Goal: Transaction & Acquisition: Obtain resource

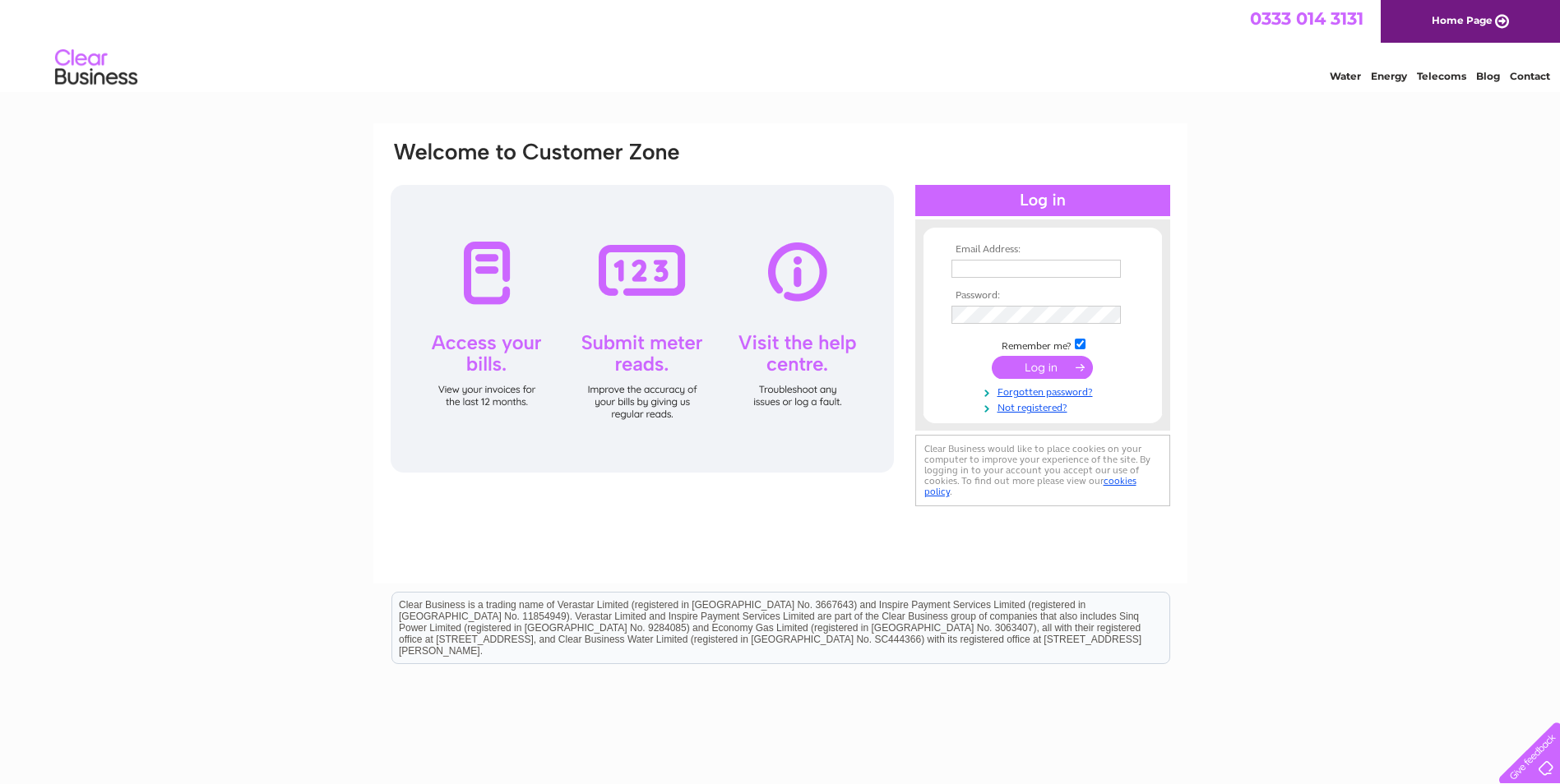
type input "[PERSON_NAME][EMAIL_ADDRESS][DOMAIN_NAME]"
click at [1049, 365] on input "submit" at bounding box center [1042, 367] width 101 height 23
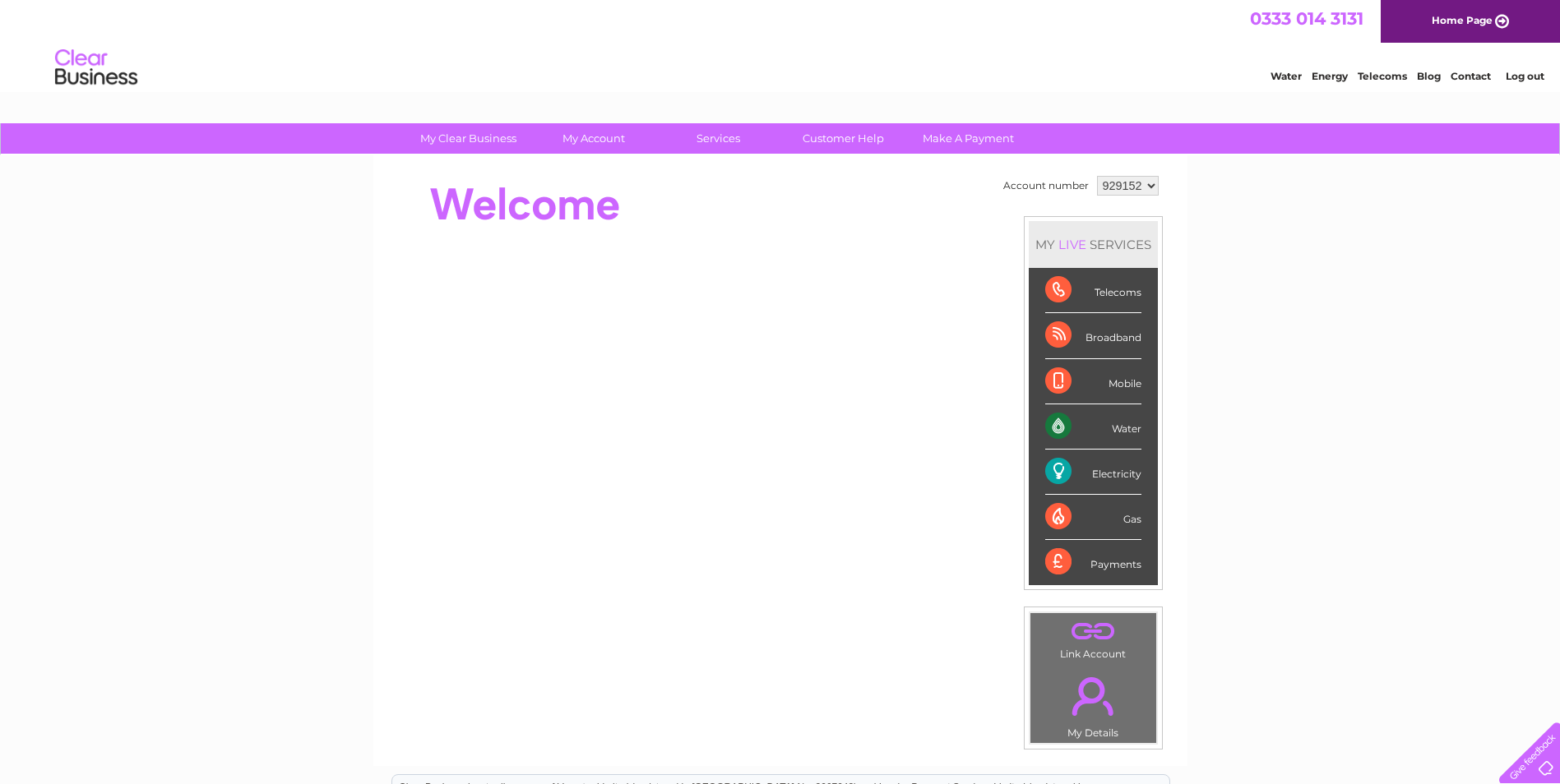
click at [1524, 75] on link "Log out" at bounding box center [1525, 76] width 38 height 13
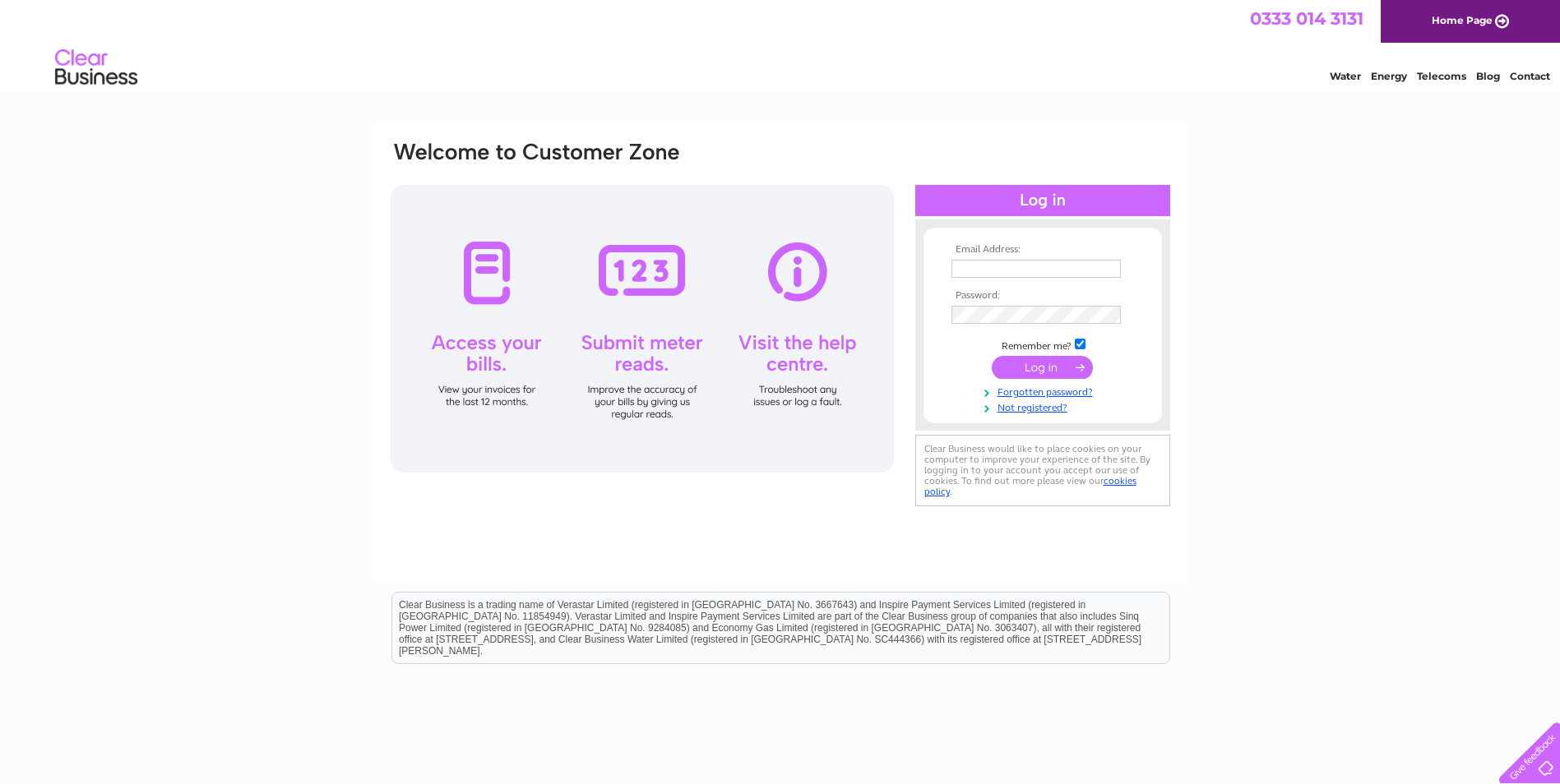
type input "[PERSON_NAME][EMAIL_ADDRESS][DOMAIN_NAME]"
click at [878, 310] on div "Email Address: [PERSON_NAME][EMAIL_ADDRESS][DOMAIN_NAME] Password:" at bounding box center [780, 325] width 783 height 372
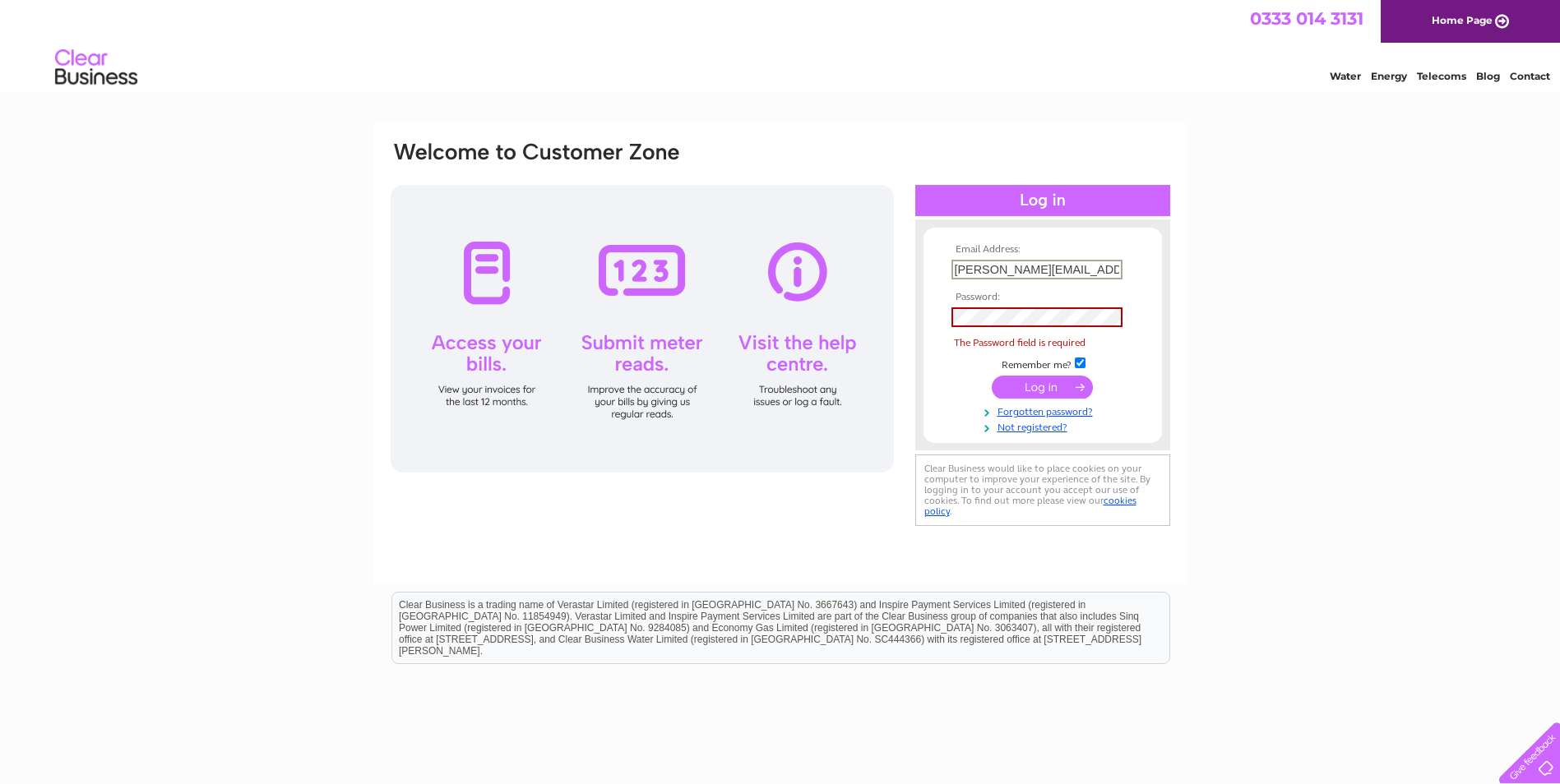
drag, startPoint x: 1112, startPoint y: 270, endPoint x: 856, endPoint y: 251, distance: 256.7
click at [856, 251] on div "Email Address: lisa@stirlingwomensaid.co.uk Password: The Password field is req…" at bounding box center [780, 335] width 783 height 391
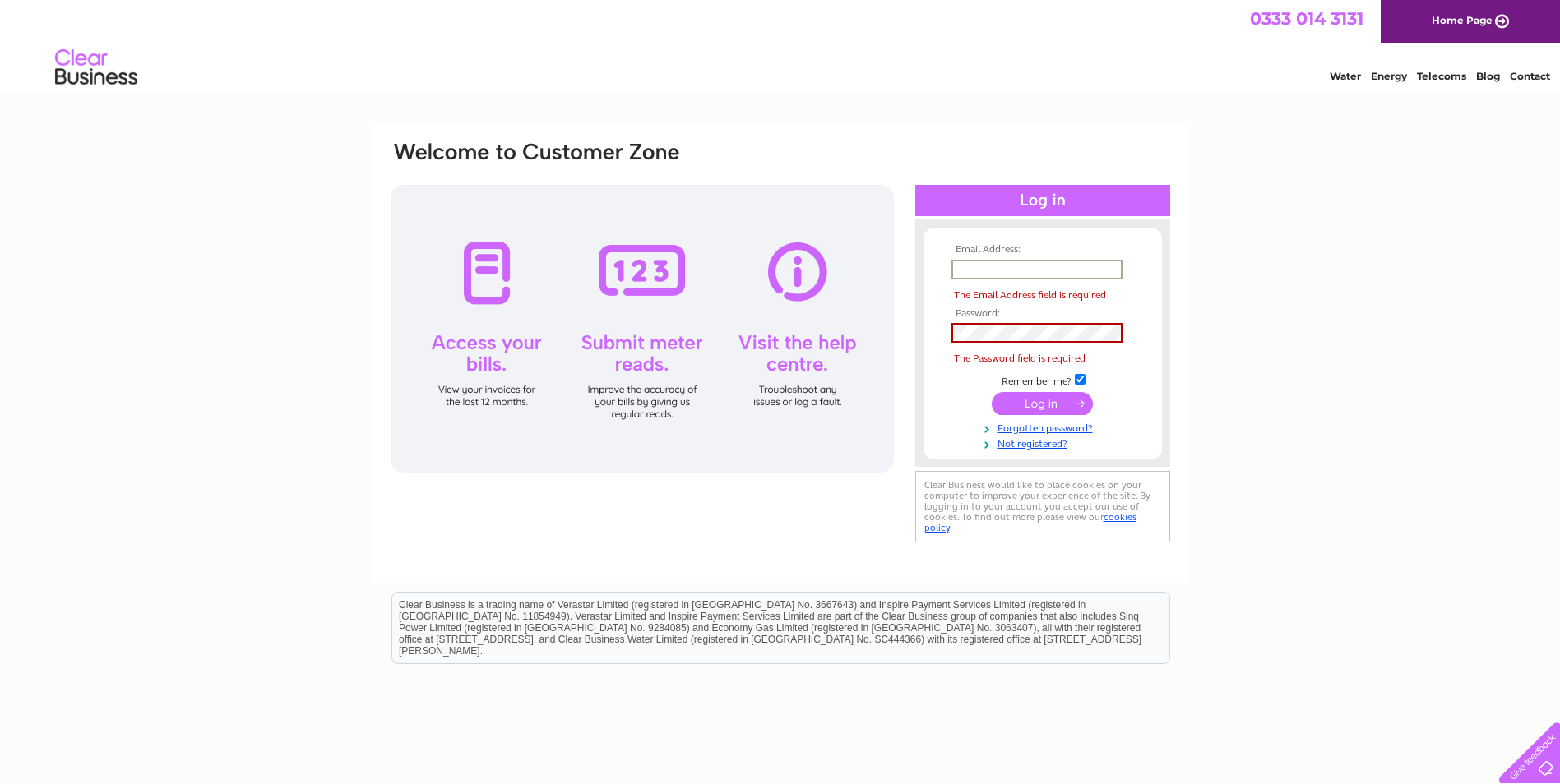
drag, startPoint x: 1445, startPoint y: 275, endPoint x: 1245, endPoint y: 275, distance: 200.0
click at [1445, 275] on div "Email Address: The Email Address field is required Password:" at bounding box center [780, 493] width 1560 height 742
click at [971, 270] on input "text" at bounding box center [1037, 269] width 171 height 20
type input "lisa@stirlingwomensaid.co.uk"
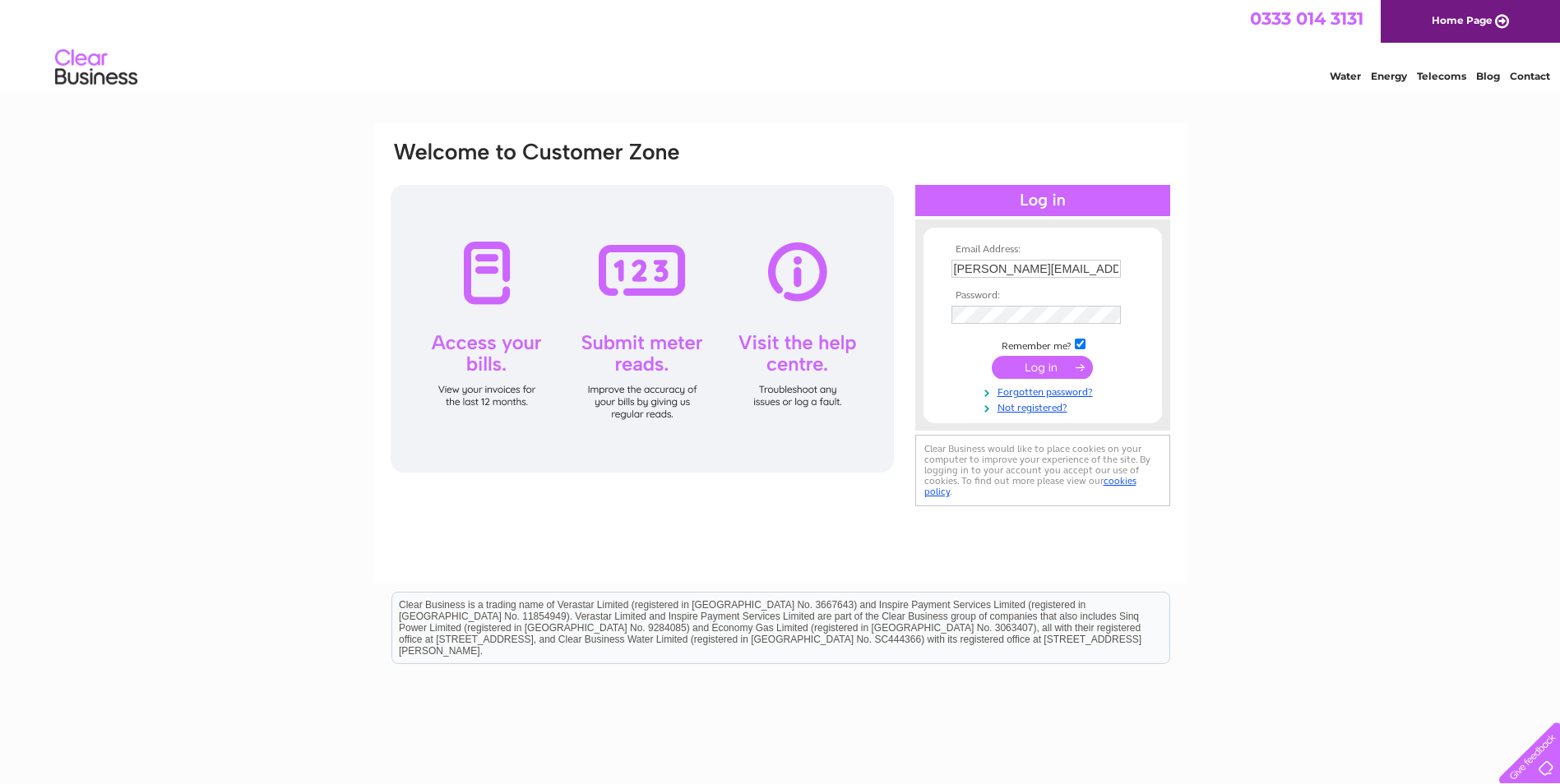
click at [1056, 368] on input "submit" at bounding box center [1042, 367] width 101 height 23
click at [1035, 364] on input "submit" at bounding box center [1042, 367] width 101 height 23
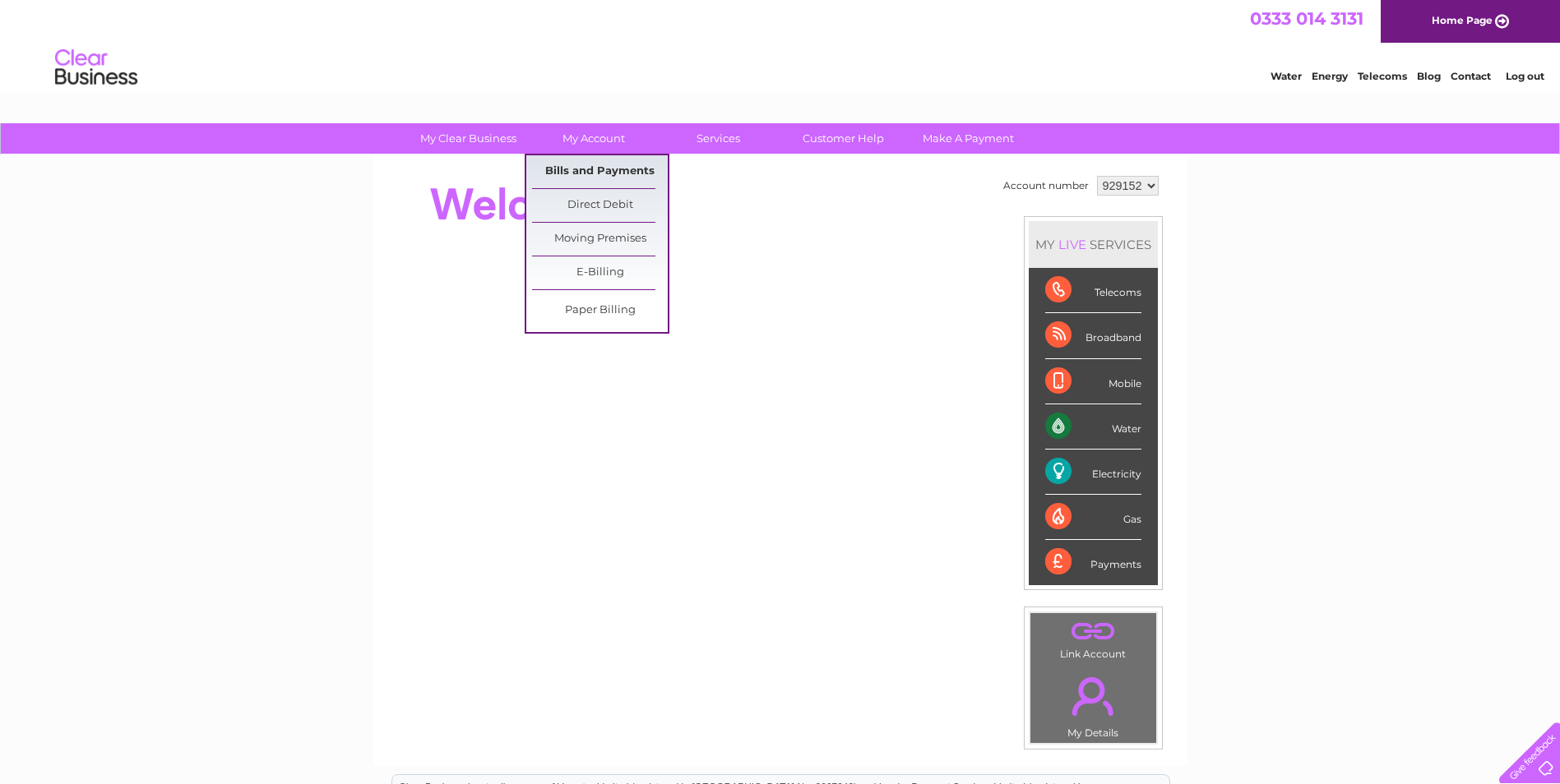
click at [594, 167] on link "Bills and Payments" at bounding box center [600, 172] width 136 height 33
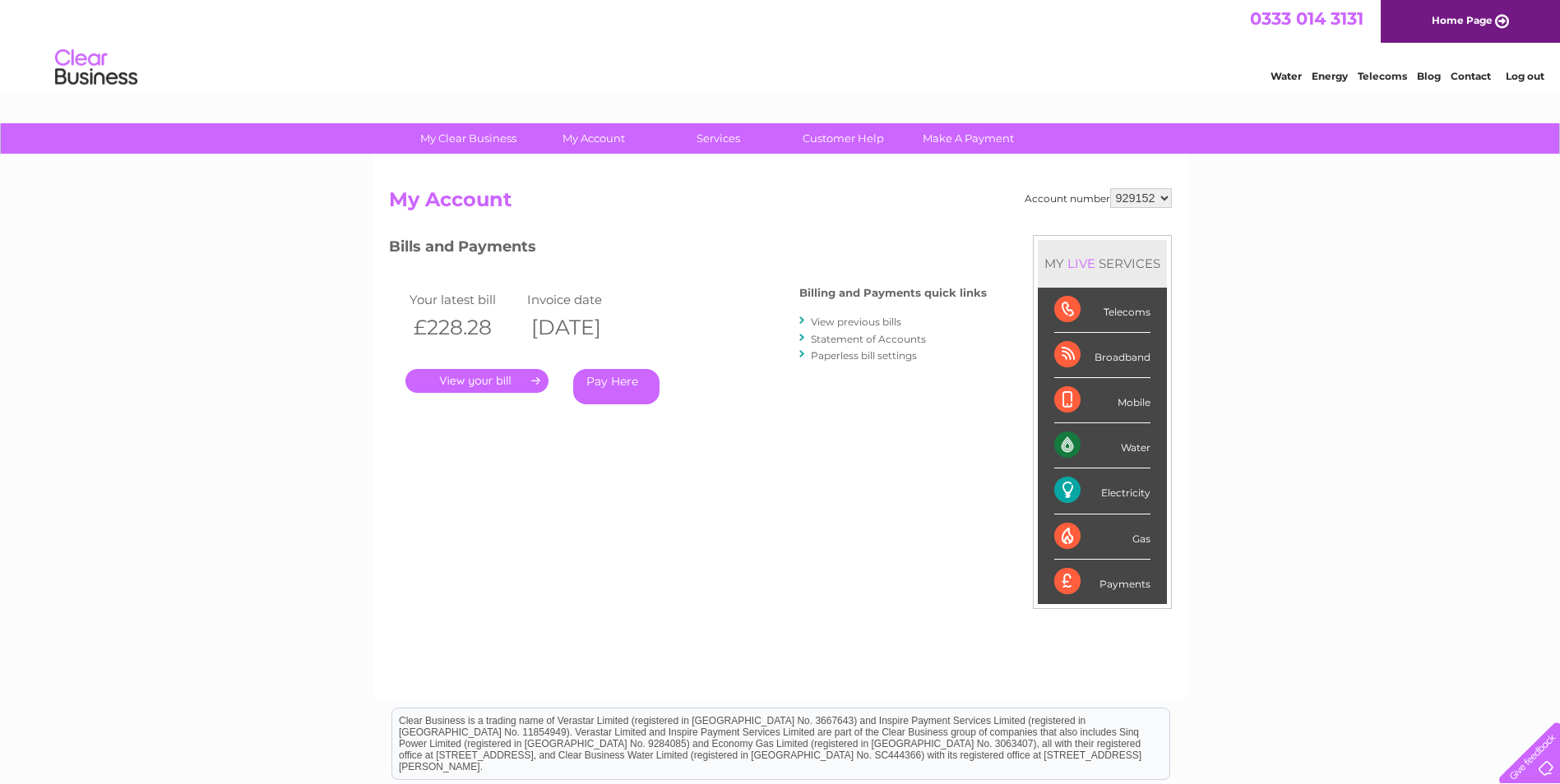
click at [523, 378] on link "." at bounding box center [476, 381] width 143 height 24
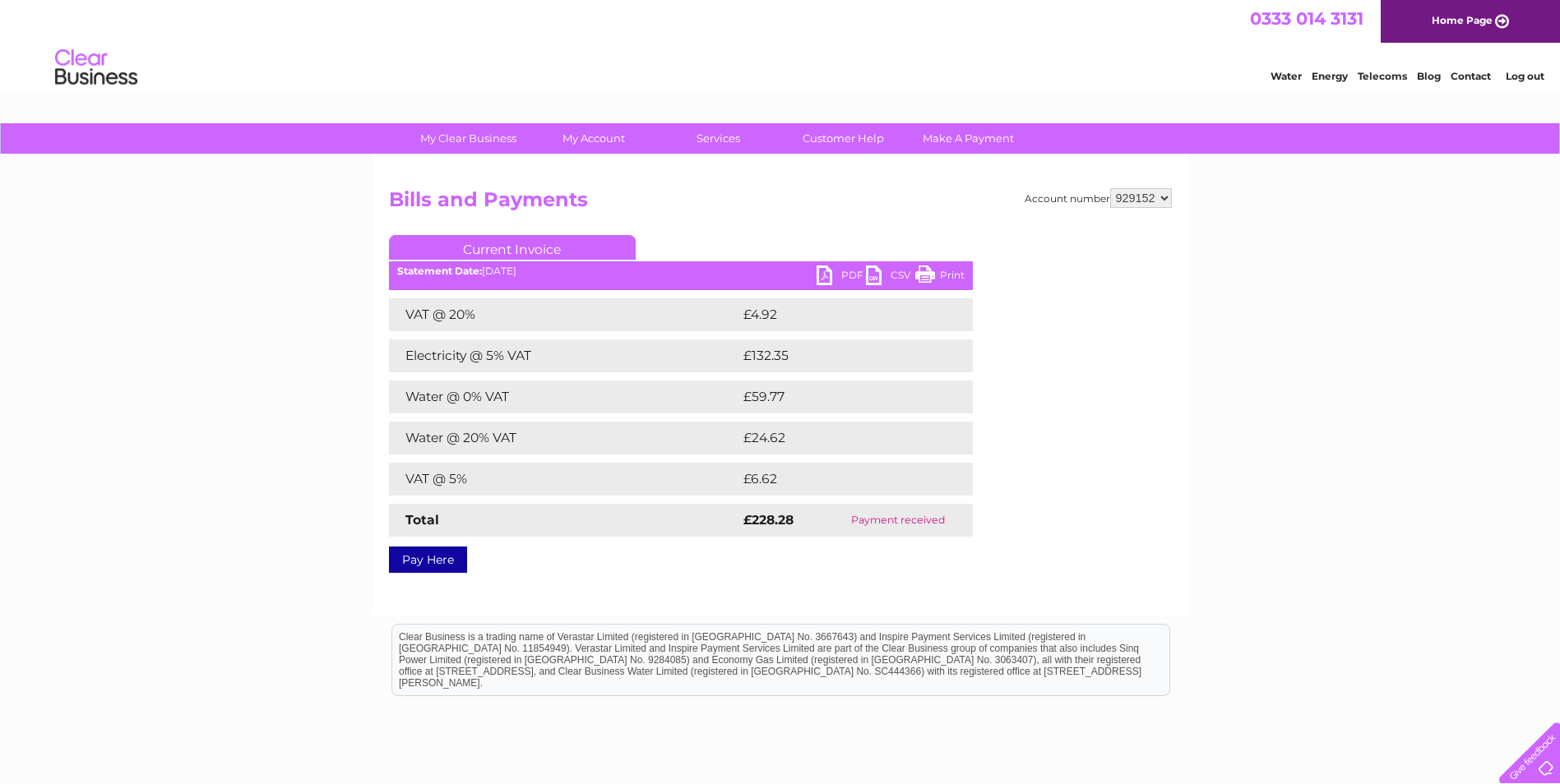
click at [841, 273] on link "PDF" at bounding box center [841, 277] width 49 height 24
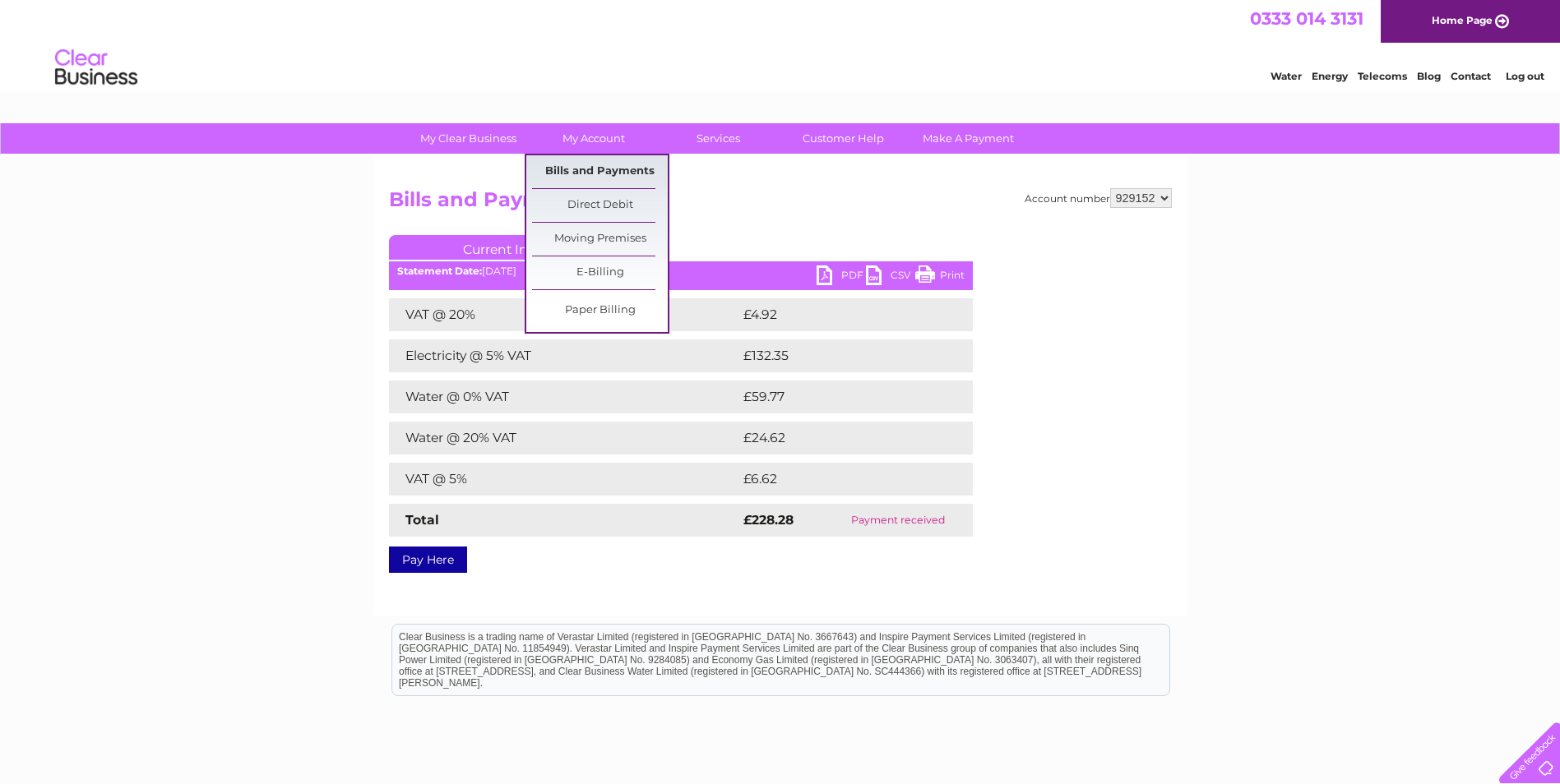
click at [578, 169] on link "Bills and Payments" at bounding box center [600, 172] width 136 height 33
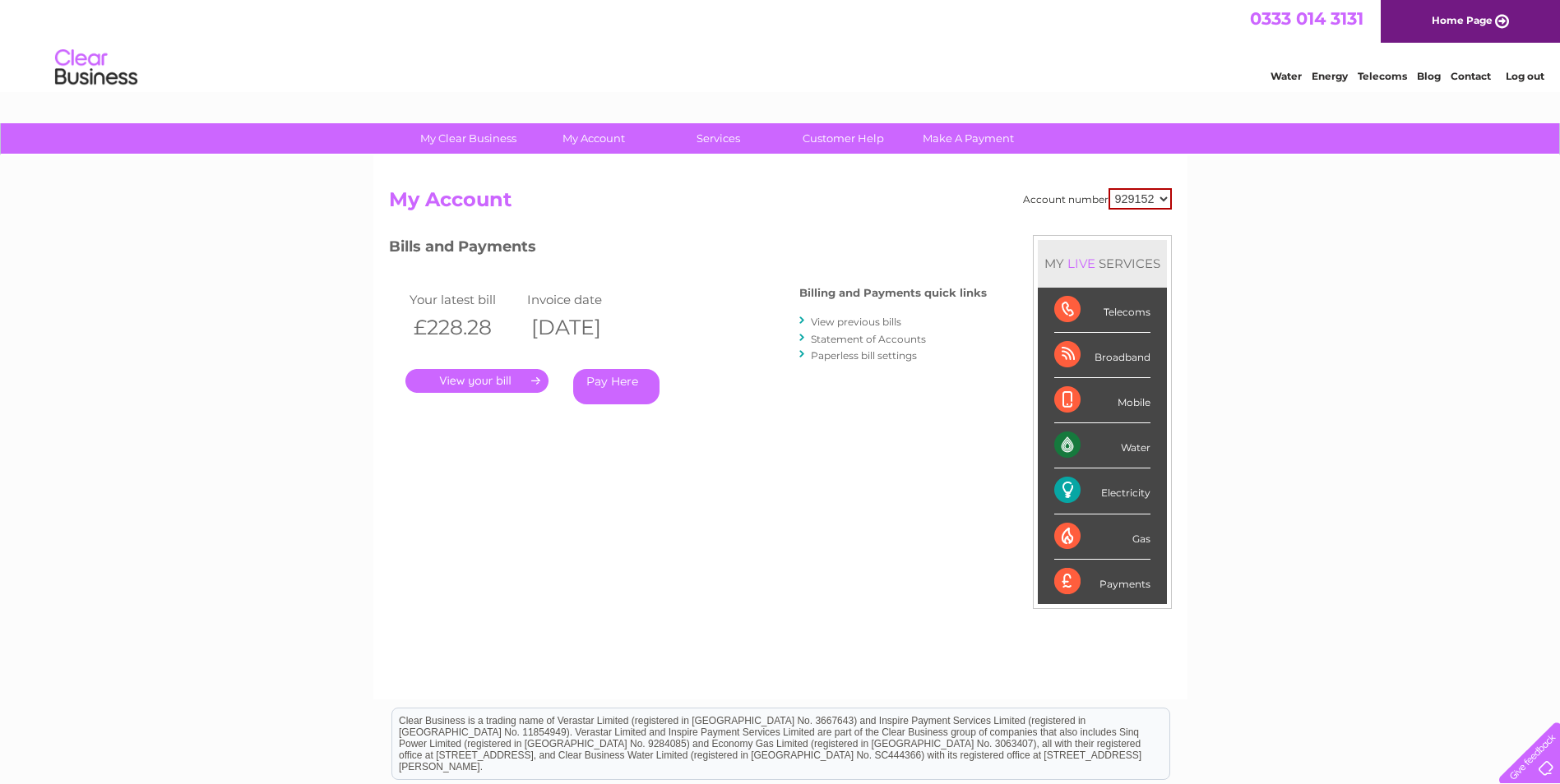
click at [842, 315] on li "View previous bills" at bounding box center [893, 321] width 188 height 16
click at [837, 319] on link "View previous bills" at bounding box center [857, 321] width 90 height 13
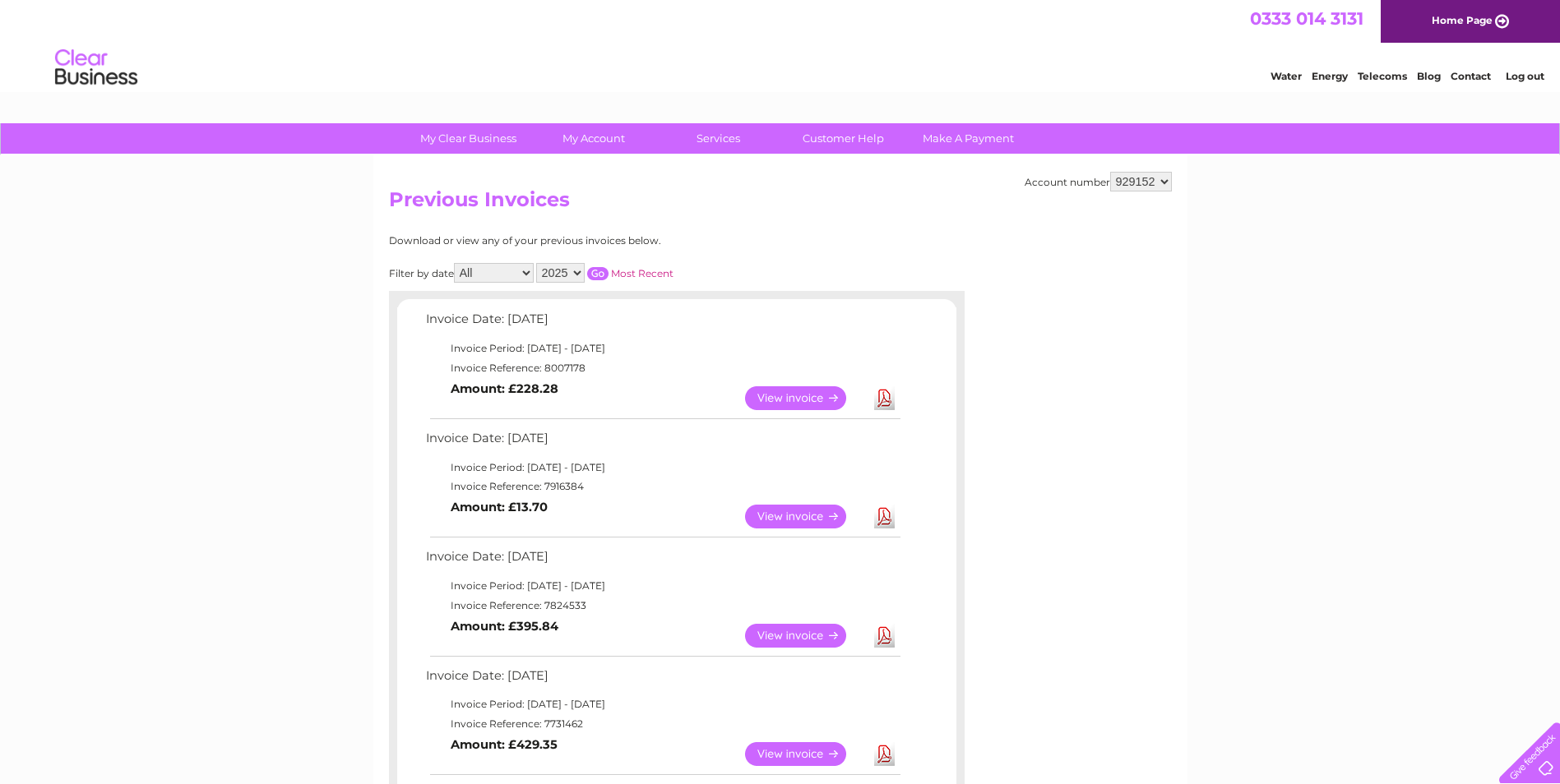
click at [820, 515] on link "View" at bounding box center [806, 517] width 121 height 24
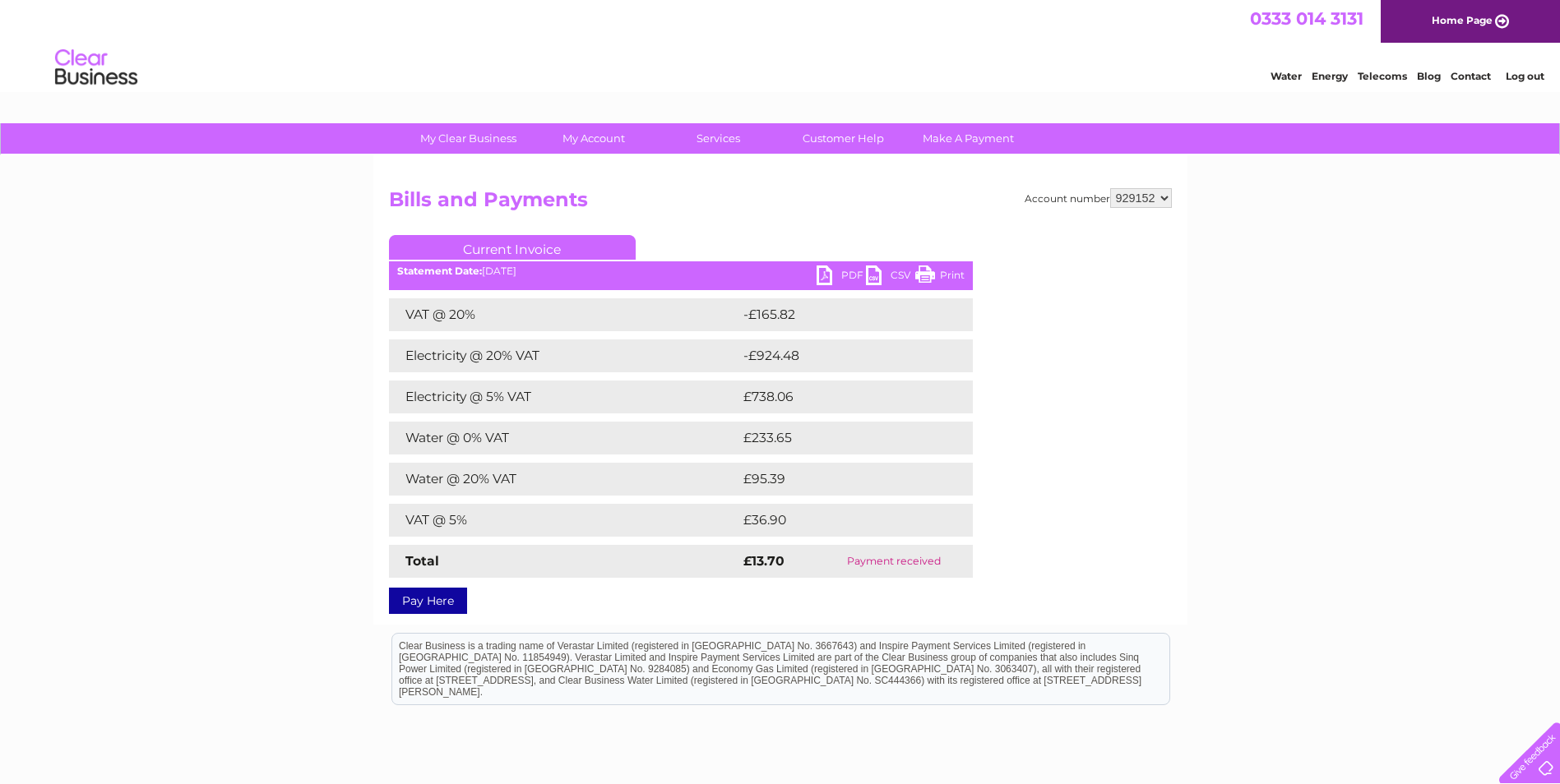
click at [837, 272] on link "PDF" at bounding box center [841, 277] width 49 height 24
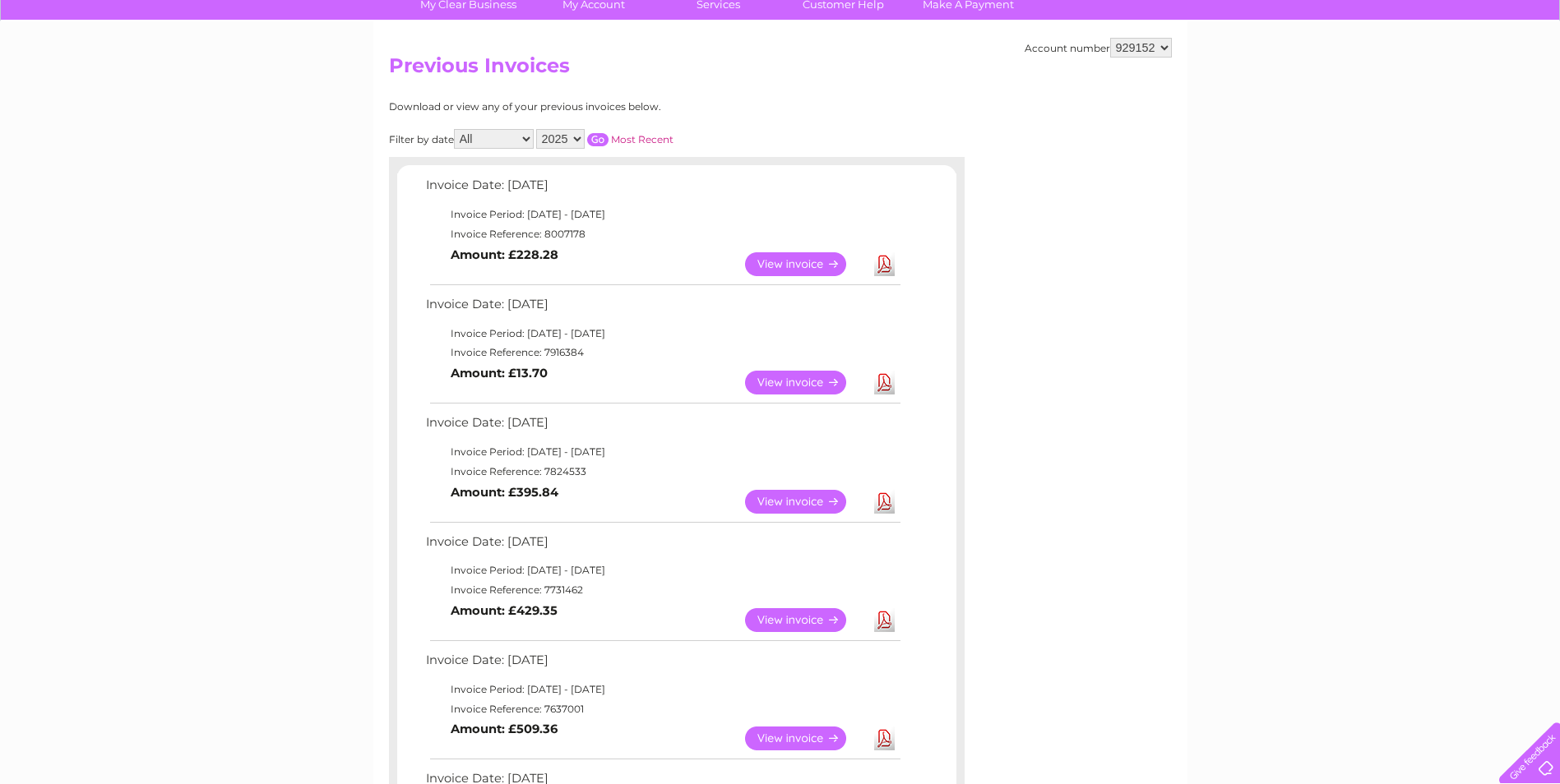
scroll to position [164, 0]
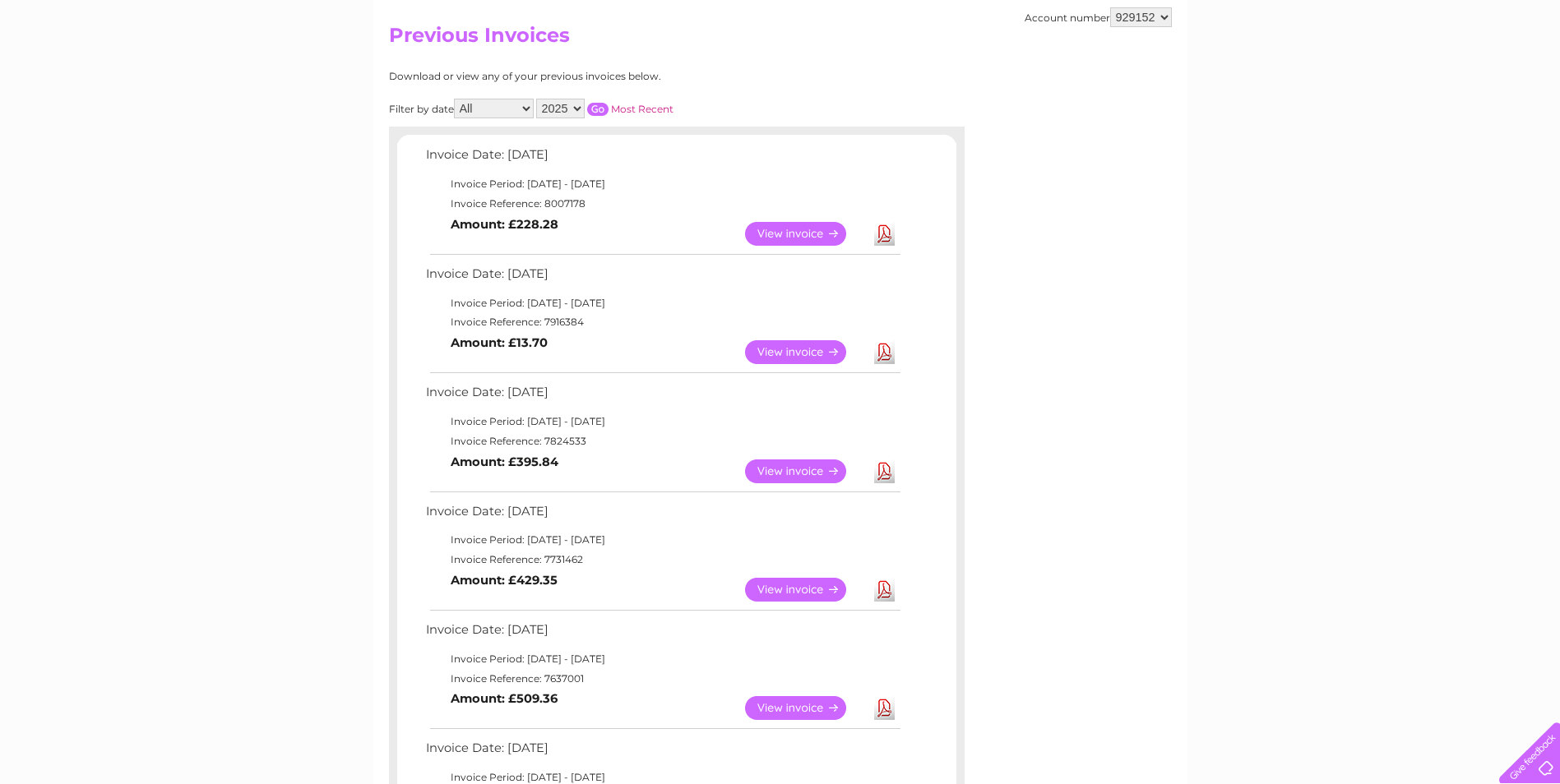
click at [815, 468] on link "View" at bounding box center [806, 471] width 121 height 24
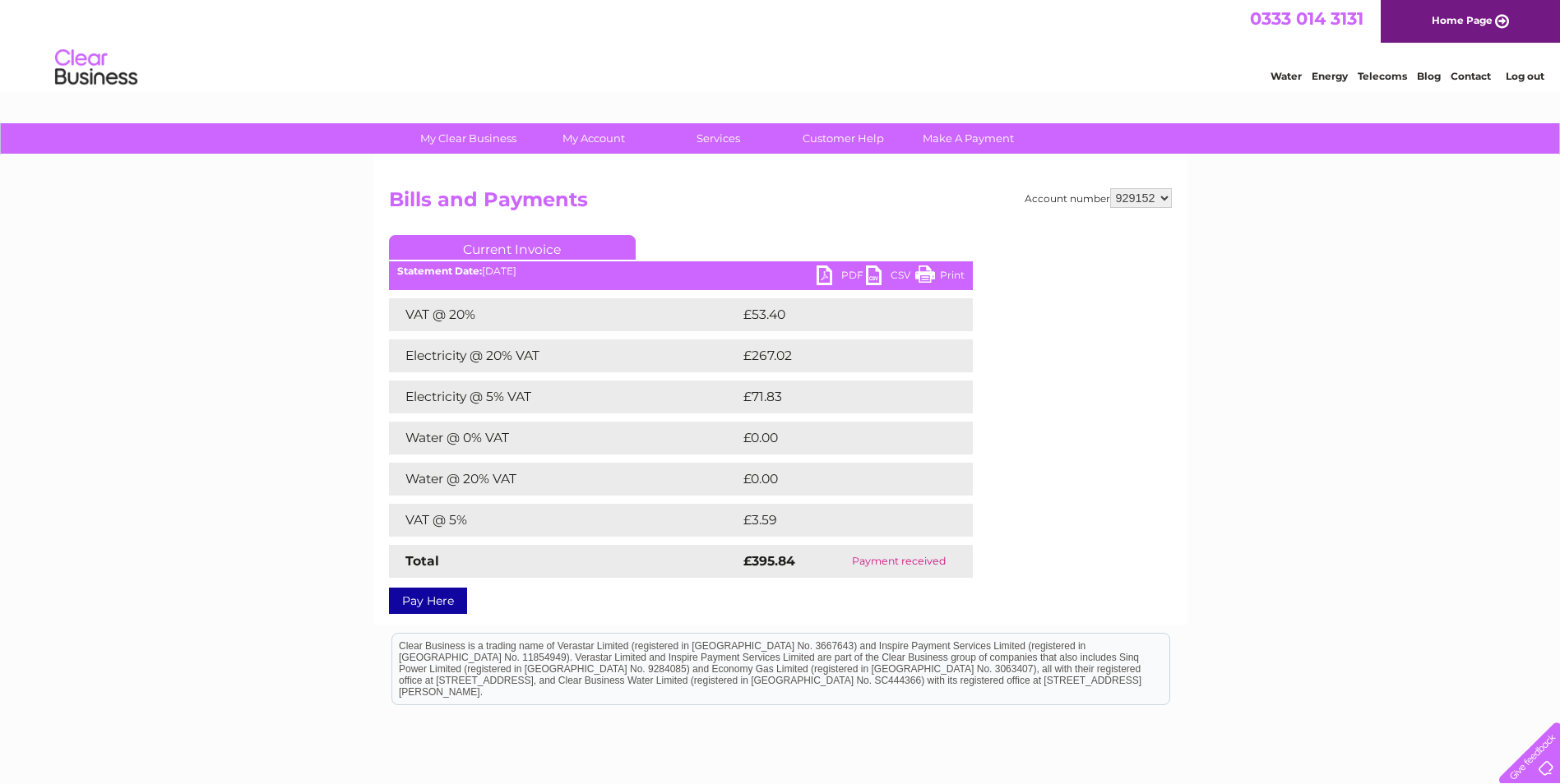
click at [838, 274] on link "PDF" at bounding box center [841, 277] width 49 height 24
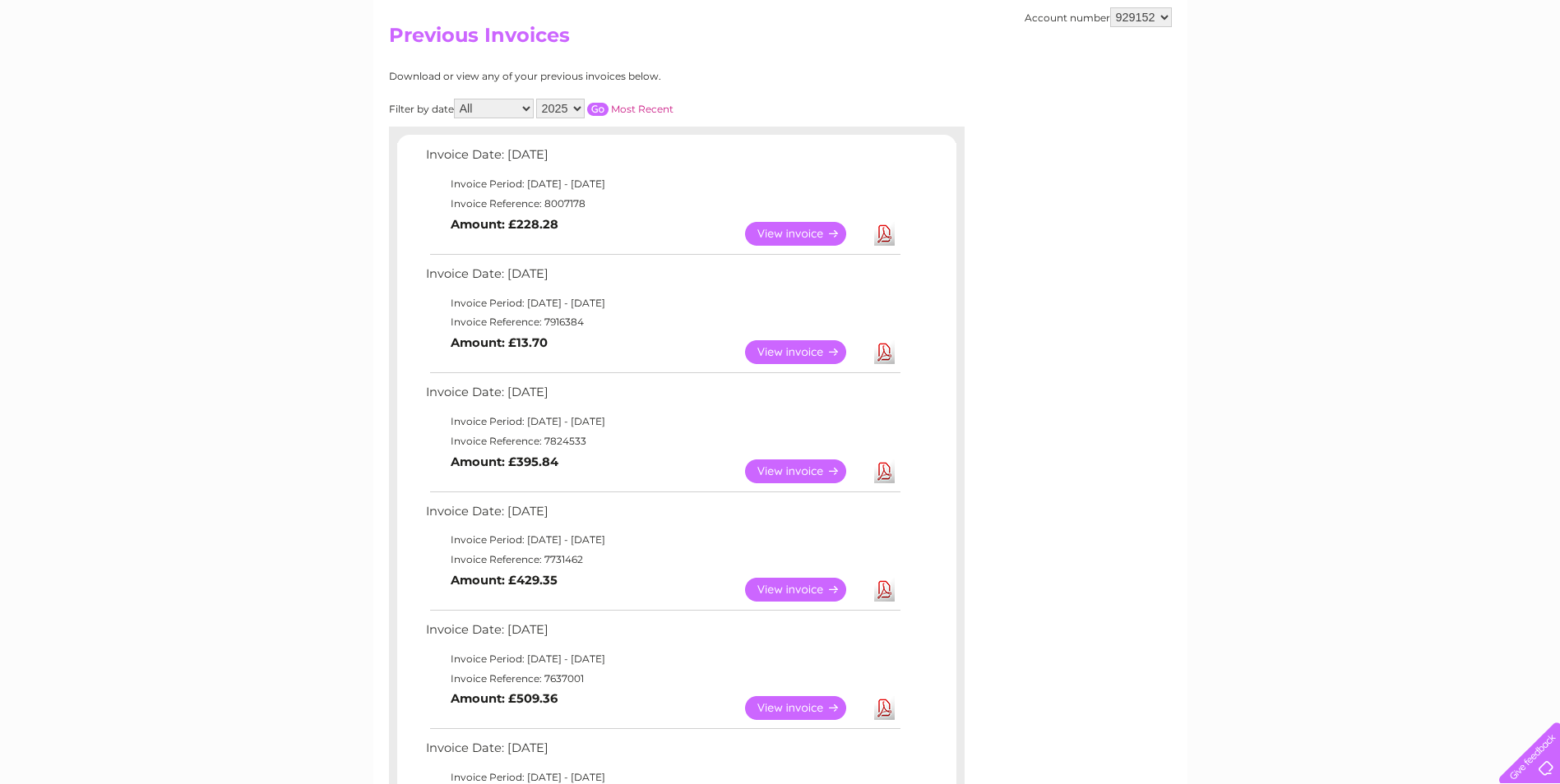
click at [795, 591] on link "View" at bounding box center [806, 590] width 121 height 24
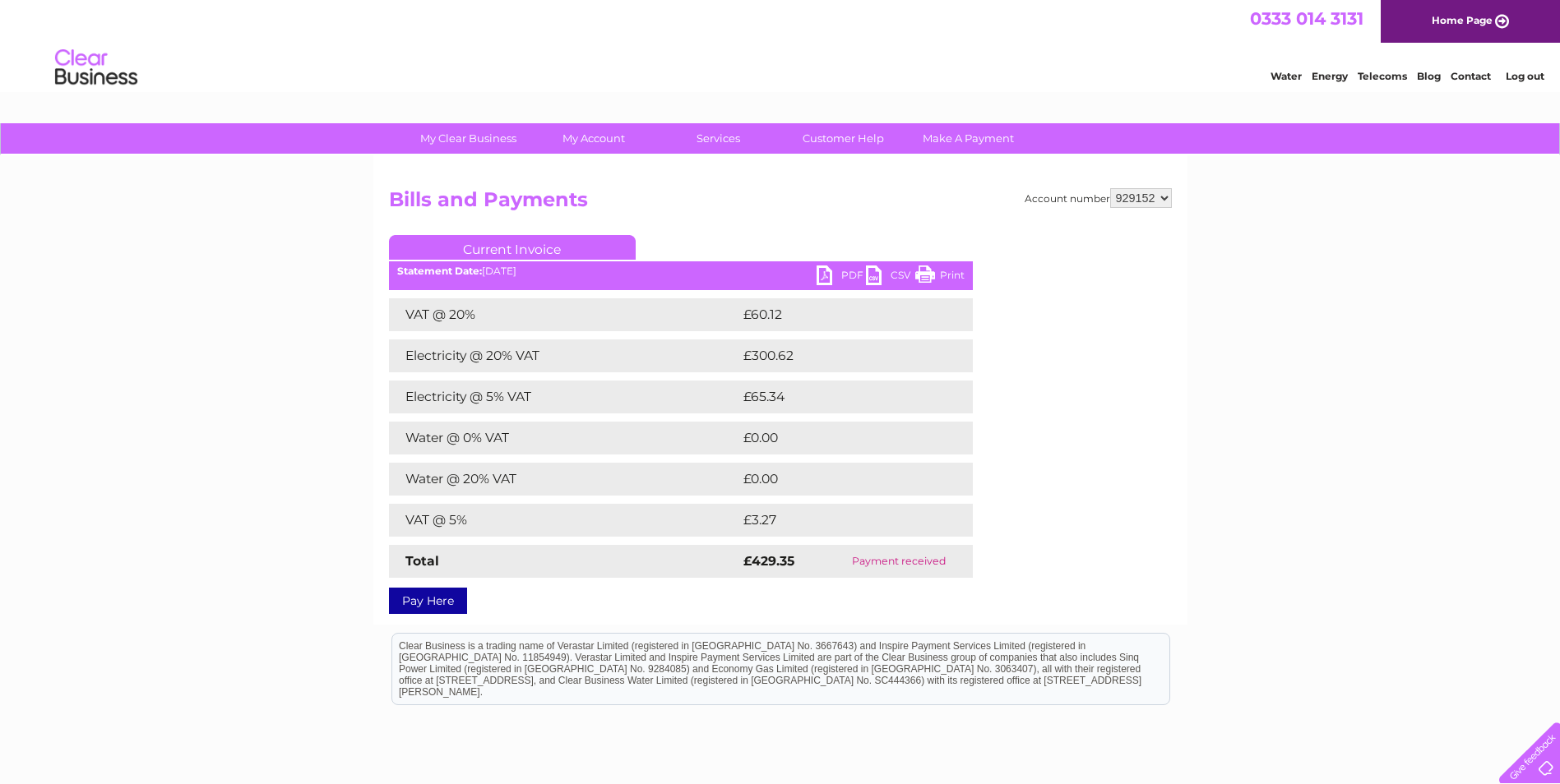
click at [1164, 201] on select "929152 987118" at bounding box center [1141, 198] width 62 height 20
click at [1111, 189] on select "929152 987118" at bounding box center [1141, 198] width 62 height 20
click at [1166, 199] on select "929152 987118" at bounding box center [1141, 198] width 62 height 20
select select "929152"
click at [1111, 189] on select "929152 987118" at bounding box center [1141, 198] width 62 height 20
